Goal: Information Seeking & Learning: Compare options

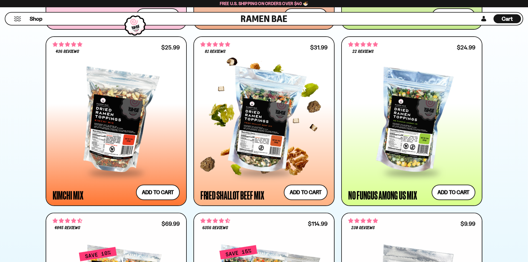
scroll to position [385, 0]
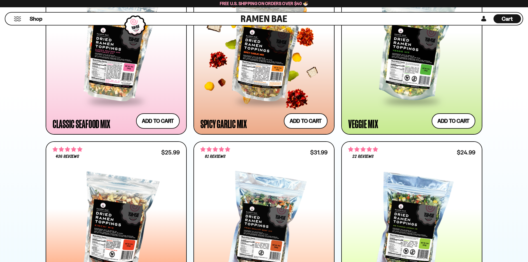
click at [275, 81] on div at bounding box center [263, 50] width 127 height 102
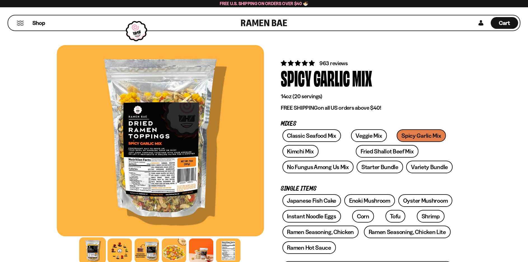
scroll to position [35, 0]
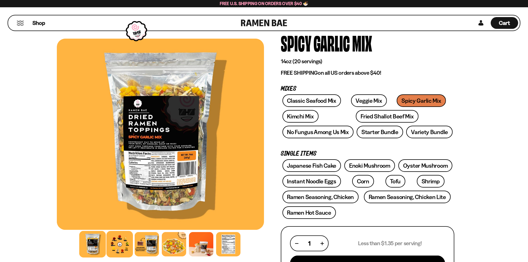
click at [116, 252] on div at bounding box center [119, 244] width 27 height 27
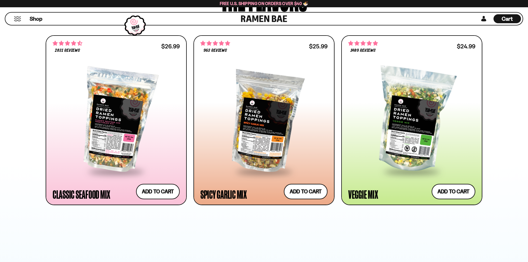
scroll to position [315, 0]
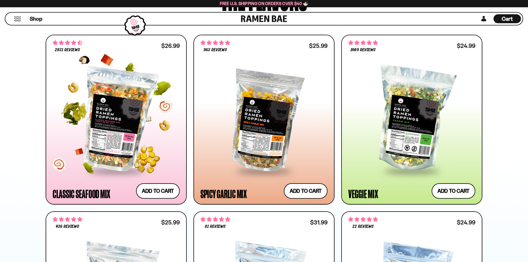
click at [138, 150] on div at bounding box center [116, 120] width 127 height 102
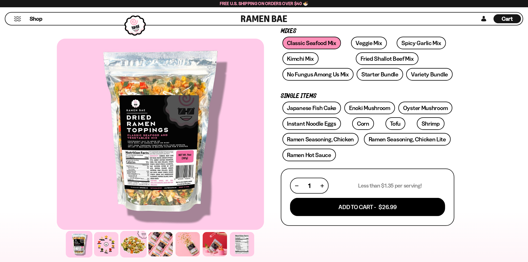
scroll to position [105, 0]
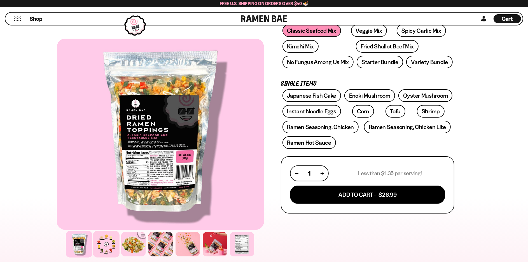
click at [101, 245] on div at bounding box center [106, 244] width 27 height 27
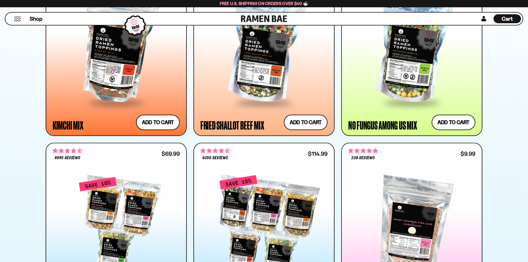
scroll to position [385, 0]
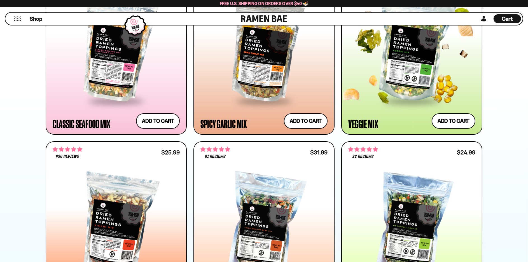
click at [406, 73] on div at bounding box center [411, 50] width 127 height 102
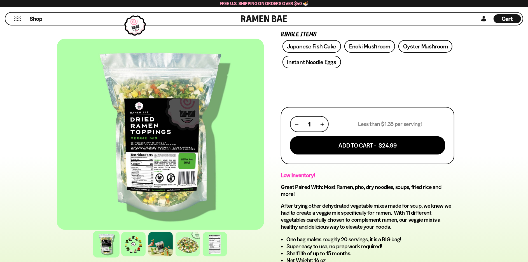
scroll to position [175, 0]
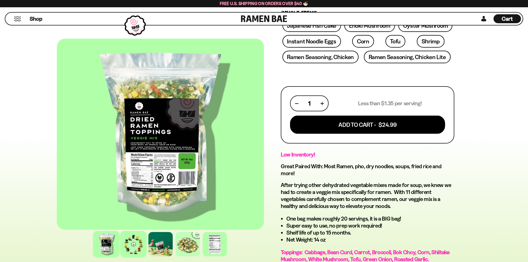
click at [132, 252] on div at bounding box center [133, 244] width 27 height 27
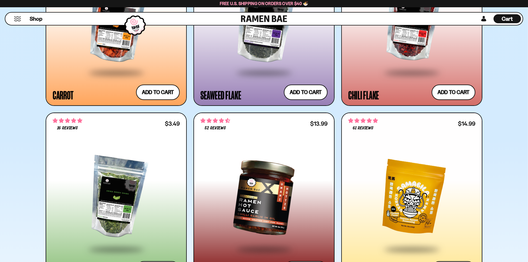
scroll to position [1714, 0]
